Goal: Task Accomplishment & Management: Use online tool/utility

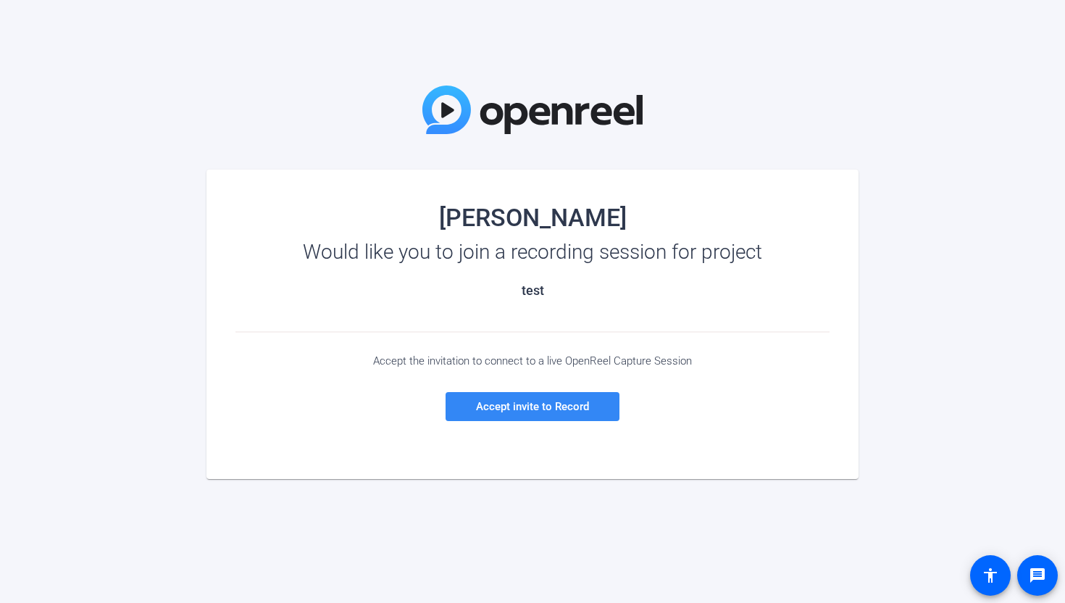
click at [554, 407] on span "Accept invite to Record" at bounding box center [532, 406] width 113 height 13
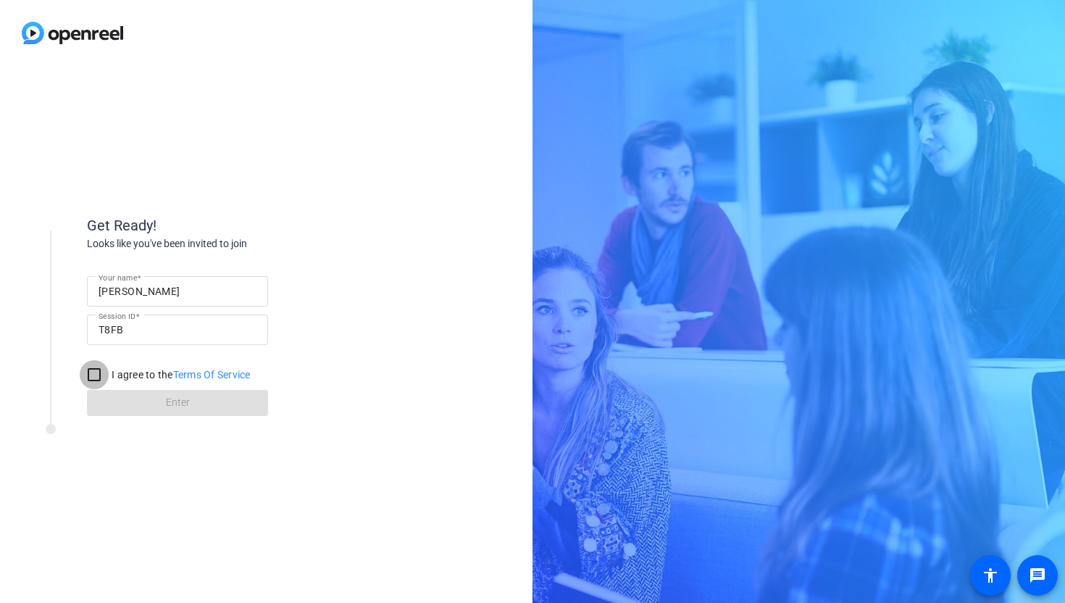
click at [92, 375] on input "I agree to the Terms Of Service" at bounding box center [94, 374] width 29 height 29
checkbox input "true"
click at [130, 396] on span at bounding box center [177, 403] width 181 height 35
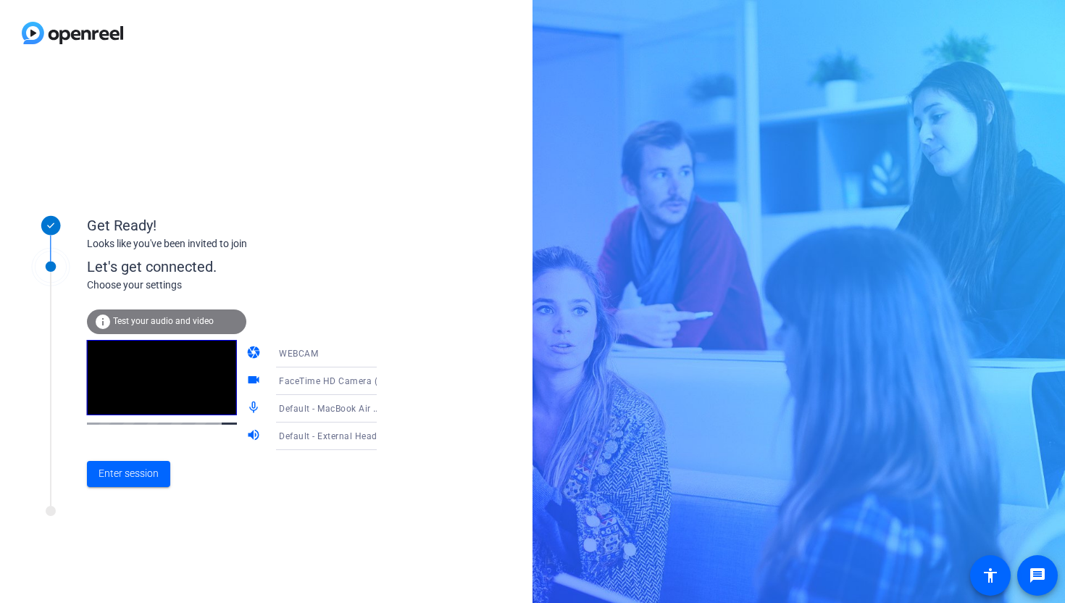
click at [388, 409] on icon at bounding box center [391, 409] width 7 height 4
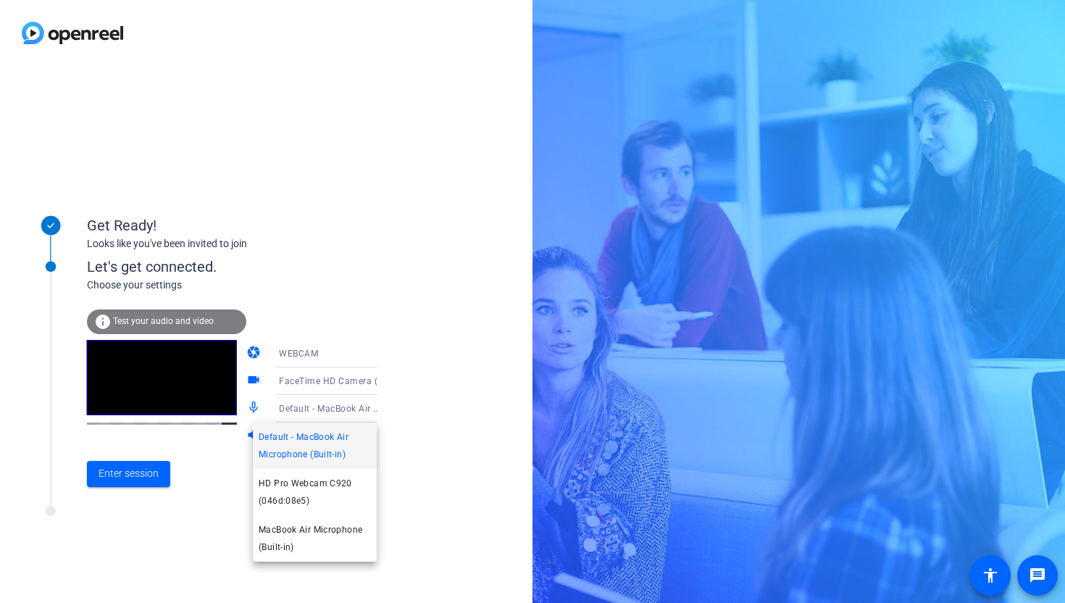
click at [428, 466] on div at bounding box center [532, 301] width 1065 height 603
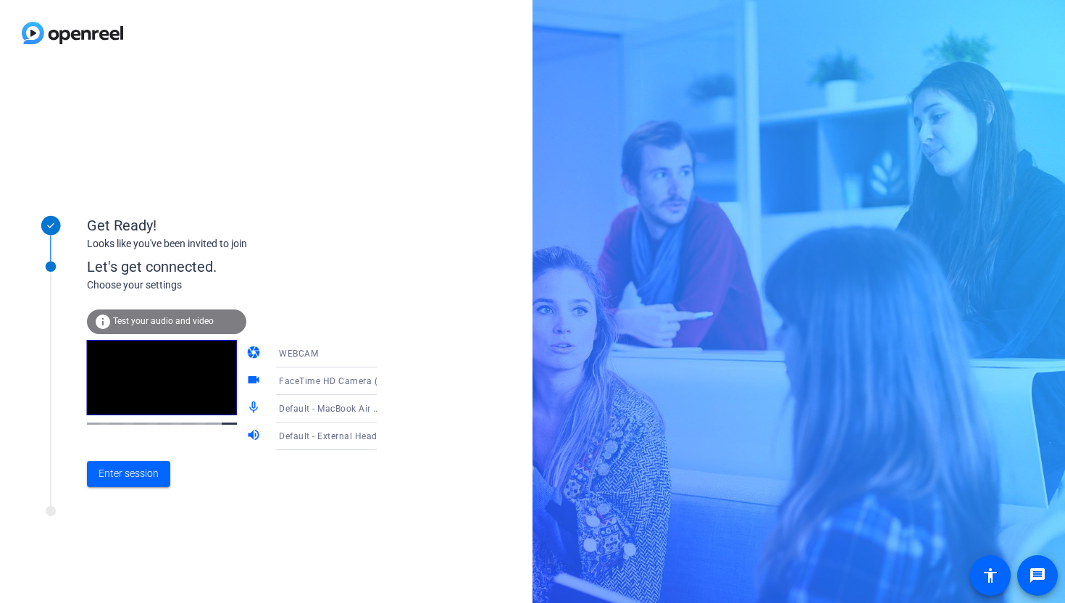
click at [388, 380] on icon at bounding box center [391, 382] width 7 height 4
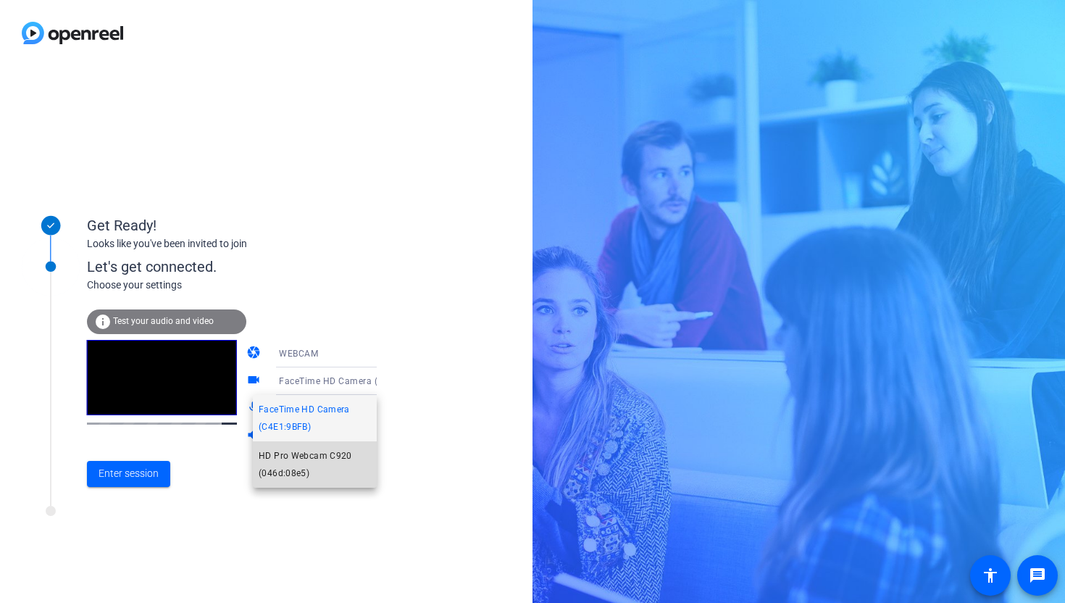
click at [320, 457] on span "HD Pro Webcam C920 (046d:08e5)" at bounding box center [315, 464] width 112 height 35
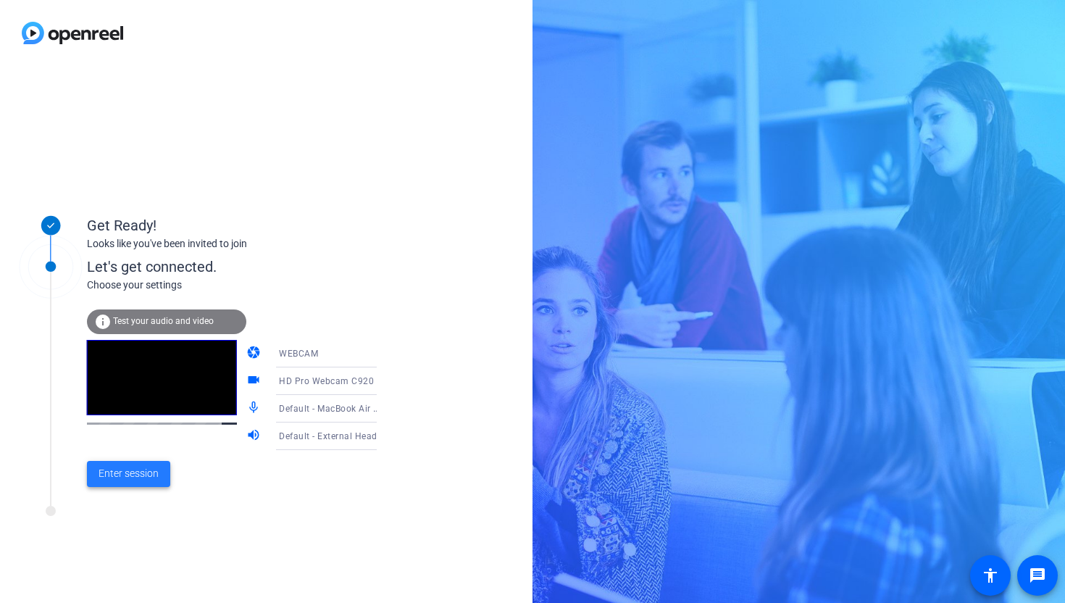
click at [134, 469] on span "Enter session" at bounding box center [129, 473] width 60 height 15
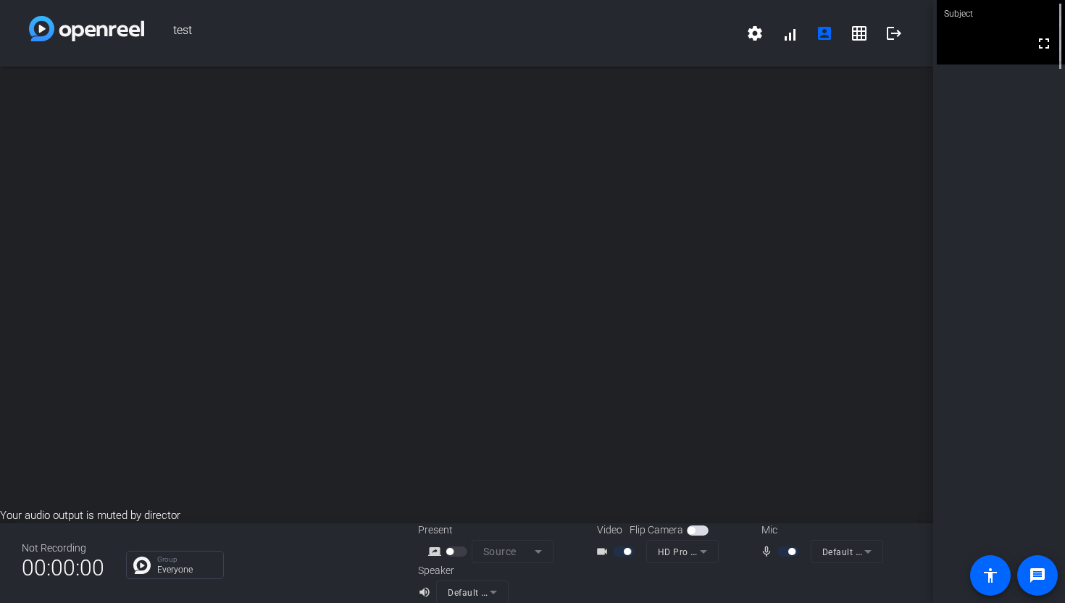
click at [860, 30] on mat-icon "grid_on" at bounding box center [859, 33] width 17 height 17
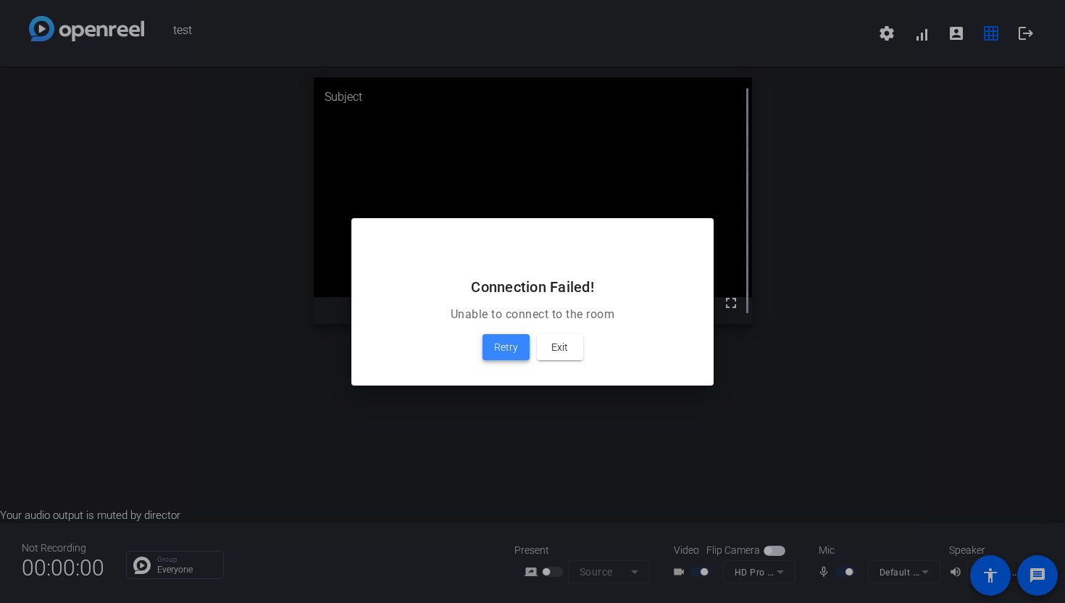
click at [496, 346] on span "Retry" at bounding box center [506, 346] width 24 height 17
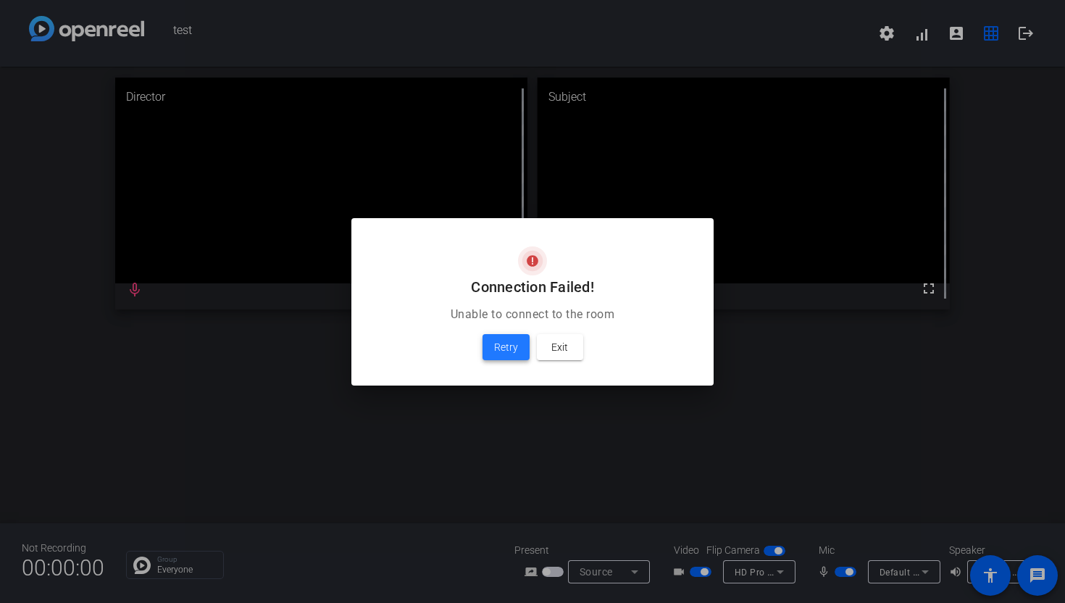
click at [497, 357] on span at bounding box center [506, 347] width 47 height 35
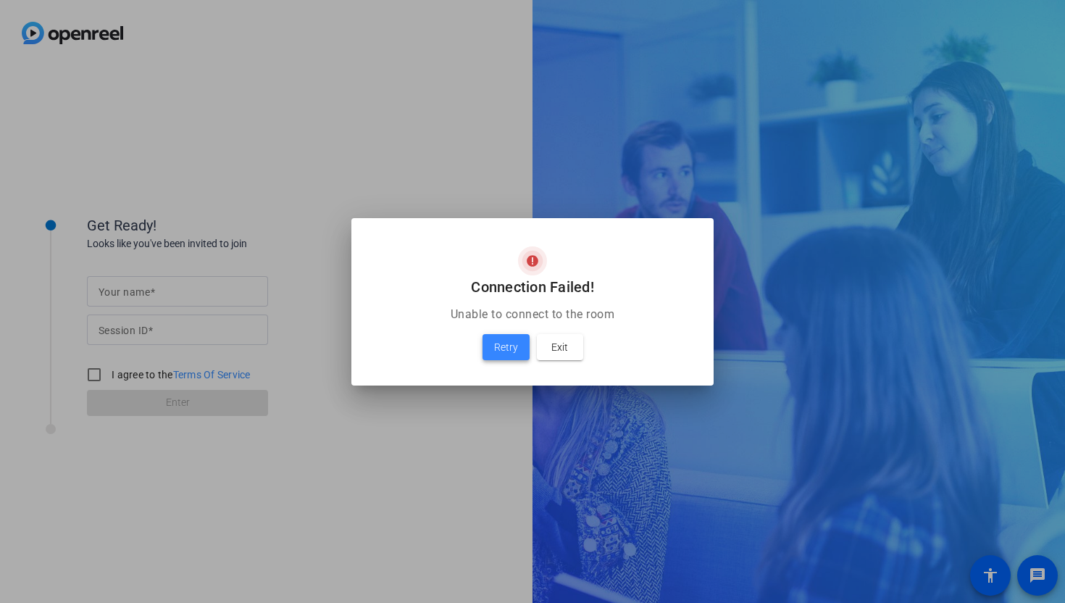
click at [499, 344] on span "Retry" at bounding box center [506, 346] width 24 height 17
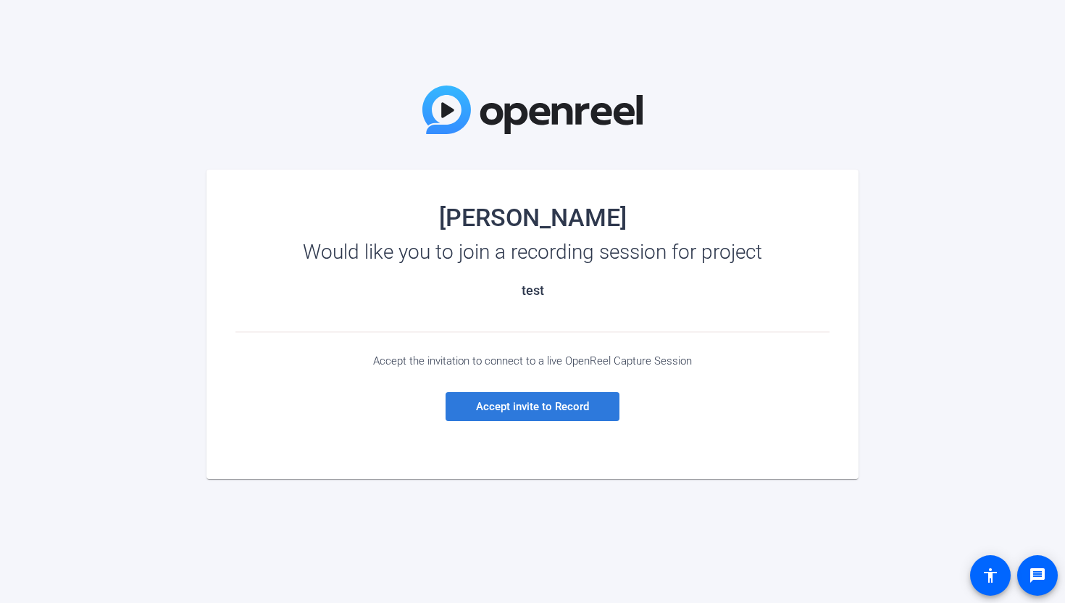
click at [515, 404] on span "Accept invite to Record" at bounding box center [532, 406] width 113 height 13
click at [553, 406] on span "Accept invite to Record" at bounding box center [532, 406] width 113 height 13
click at [529, 410] on span "Accept invite to Record" at bounding box center [532, 406] width 113 height 13
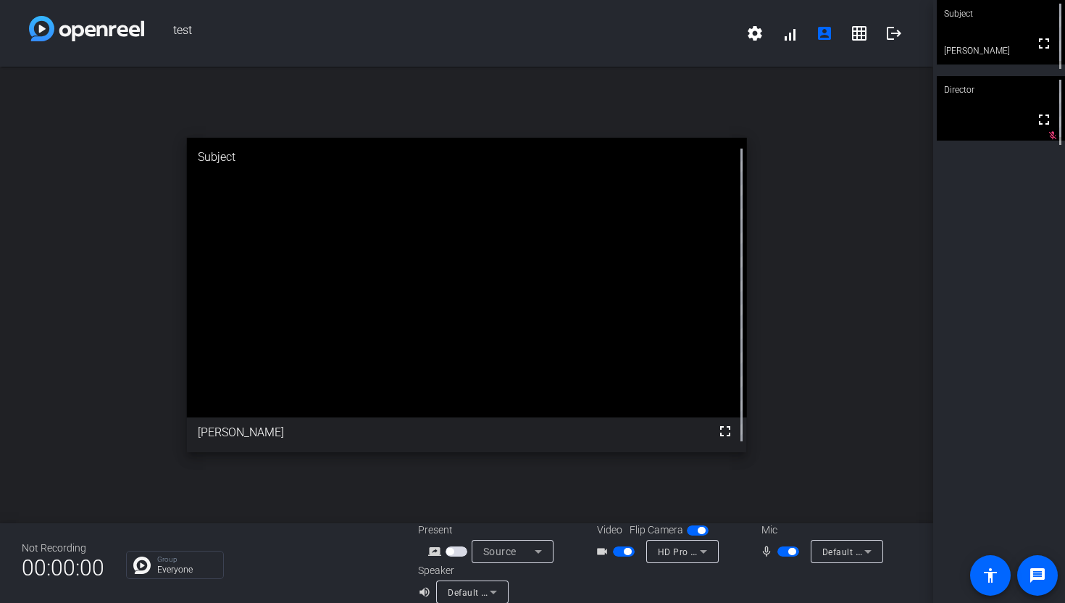
click at [872, 554] on icon at bounding box center [868, 551] width 17 height 17
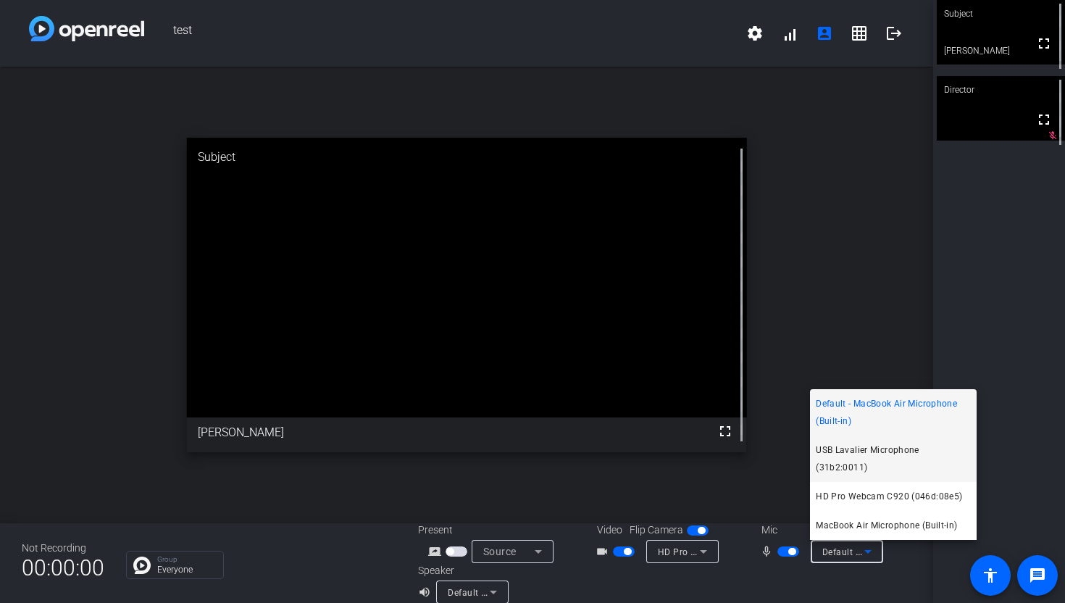
click at [866, 444] on span "USB Lavalier Microphone (31b2:0011)" at bounding box center [893, 458] width 155 height 35
